Goal: Transaction & Acquisition: Purchase product/service

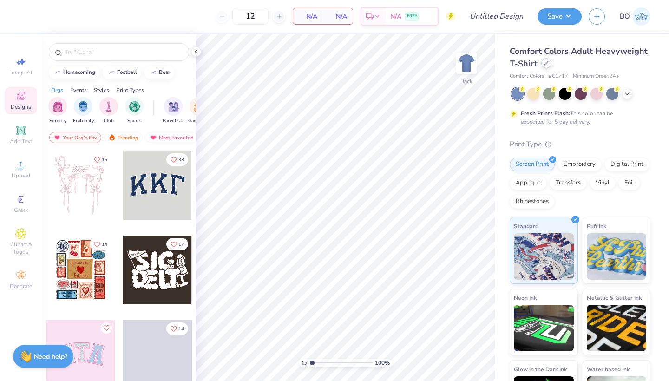
click at [547, 64] on icon at bounding box center [546, 63] width 5 height 5
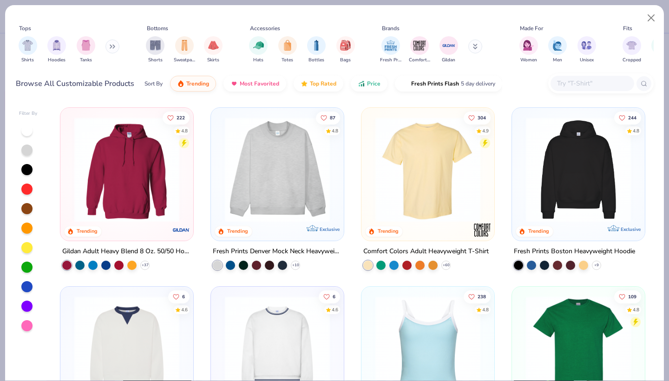
click at [119, 46] on button at bounding box center [112, 46] width 14 height 14
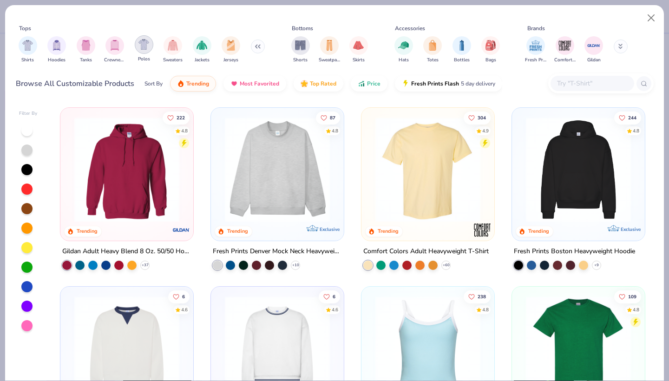
click at [150, 49] on div "filter for Polos" at bounding box center [144, 44] width 19 height 19
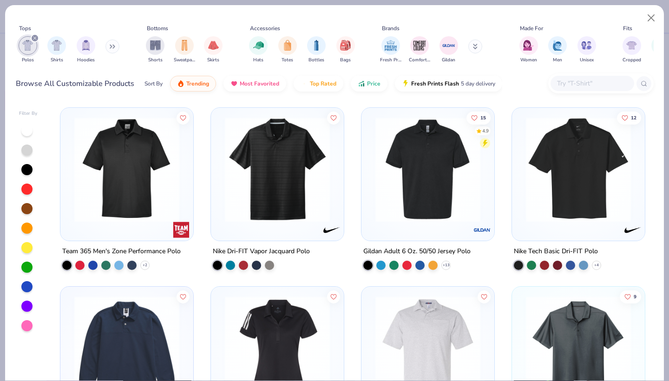
click at [425, 168] on img at bounding box center [428, 169] width 114 height 105
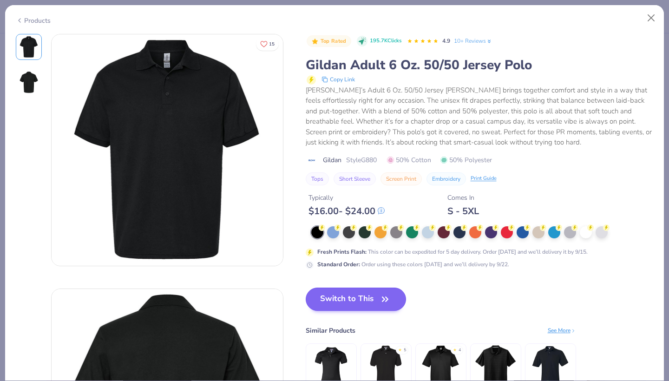
click at [358, 304] on button "Switch to This" at bounding box center [356, 298] width 101 height 23
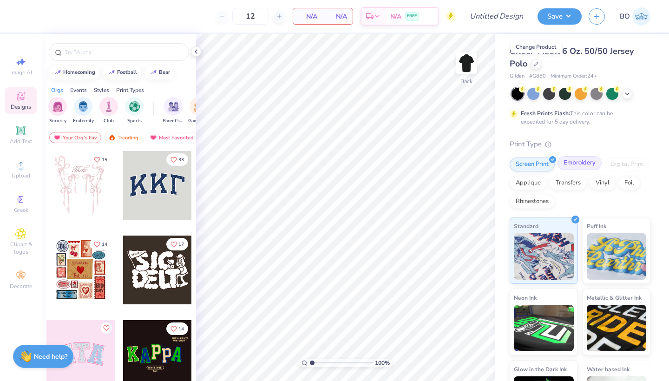
click at [583, 166] on div "Embroidery" at bounding box center [579, 163] width 44 height 14
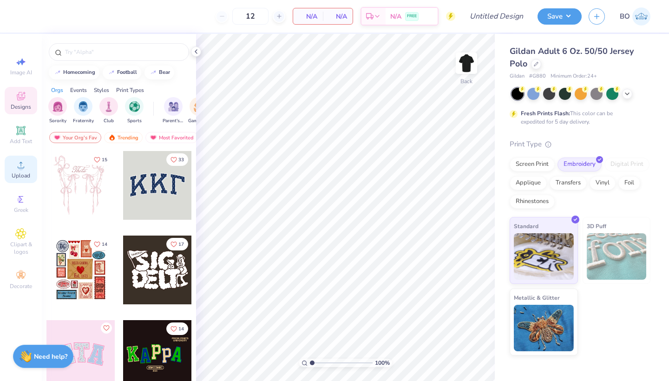
click at [17, 169] on icon at bounding box center [20, 164] width 11 height 11
click at [20, 169] on circle at bounding box center [20, 167] width 5 height 5
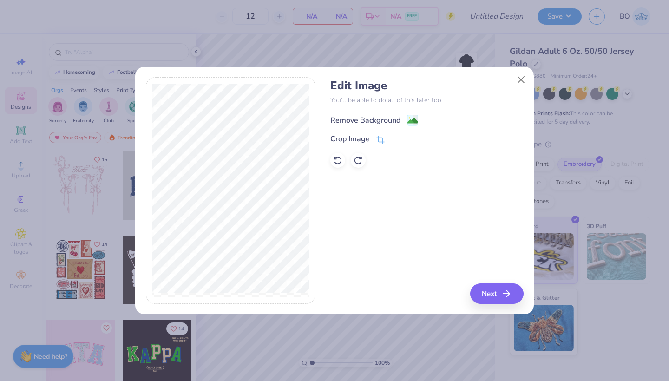
click at [413, 120] on image at bounding box center [412, 121] width 10 height 10
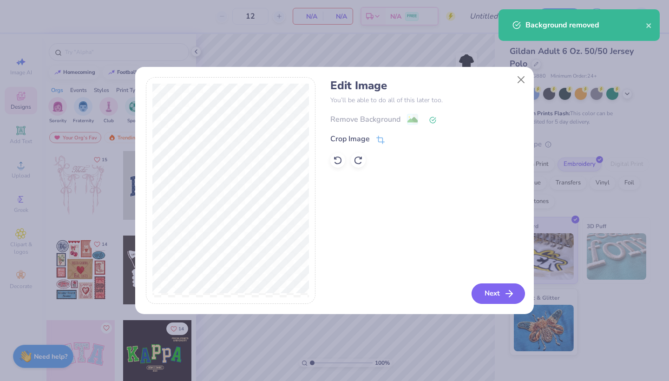
click at [493, 292] on button "Next" at bounding box center [497, 293] width 53 height 20
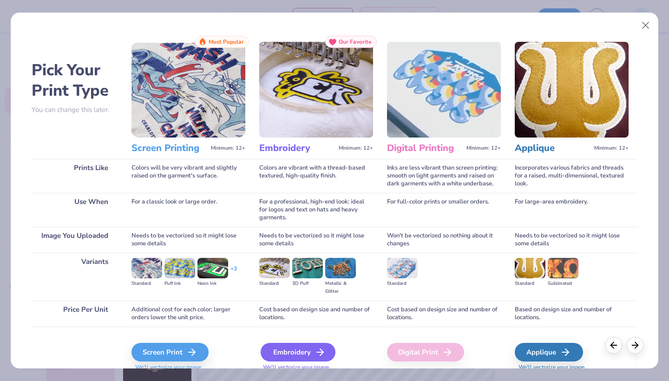
click at [310, 348] on div "Embroidery" at bounding box center [297, 352] width 75 height 19
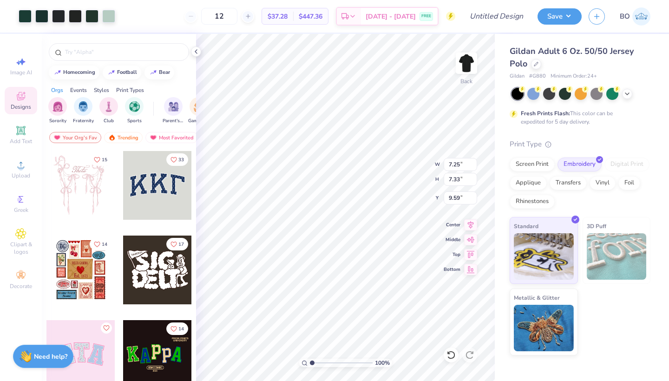
type input "2.63"
type input "6.10"
type input "6.17"
click at [631, 94] on div at bounding box center [627, 93] width 10 height 10
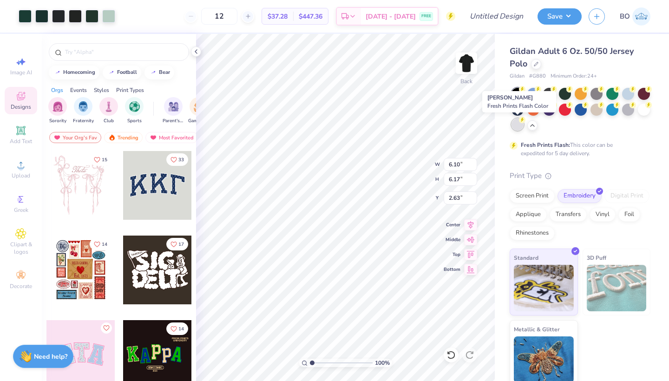
click at [514, 129] on div at bounding box center [517, 124] width 12 height 12
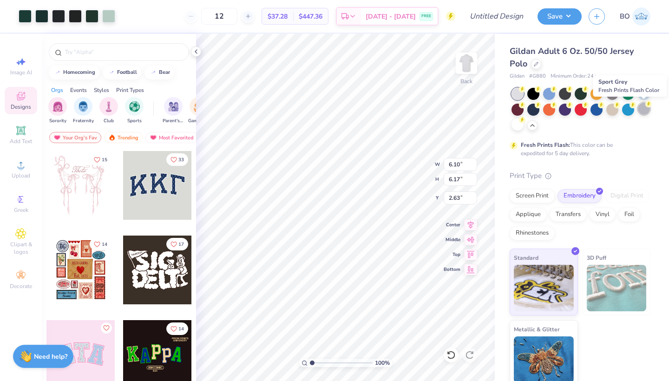
click at [642, 110] on div at bounding box center [643, 109] width 12 height 12
click at [645, 111] on div at bounding box center [643, 109] width 12 height 12
type input "2.59"
type input "5.47"
type input "5.53"
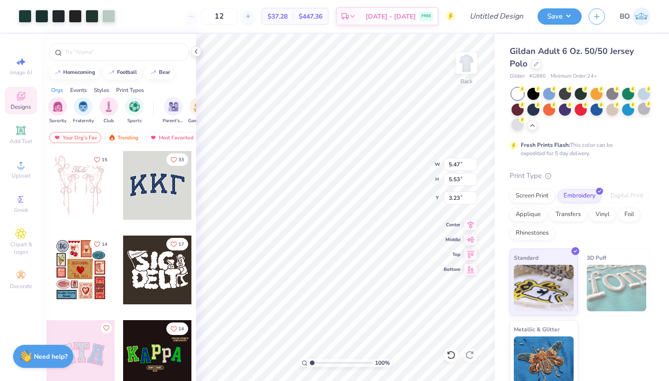
type input "3.00"
type input "4.75"
type input "4.80"
type input "3.77"
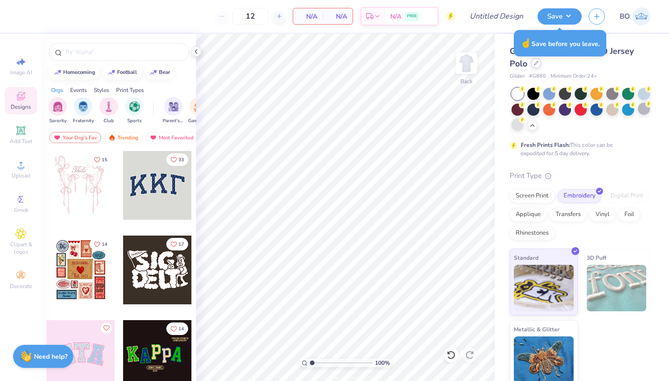
click at [537, 65] on icon at bounding box center [535, 63] width 5 height 5
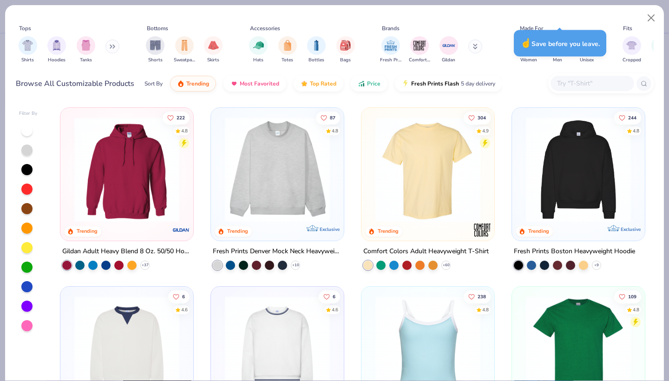
click at [109, 46] on button at bounding box center [112, 46] width 14 height 14
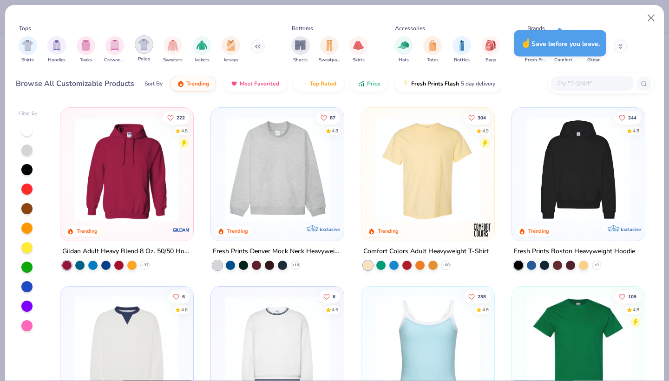
click at [148, 46] on img "filter for Polos" at bounding box center [143, 44] width 11 height 11
